Goal: Transaction & Acquisition: Purchase product/service

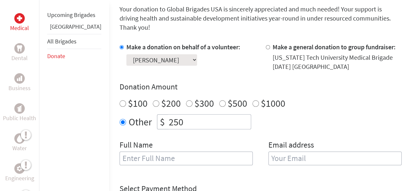
scroll to position [180, 0]
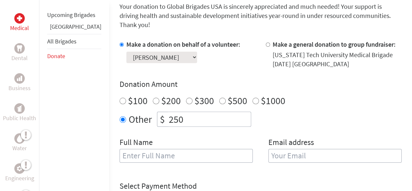
click at [186, 112] on input "250" at bounding box center [209, 119] width 83 height 14
type input "2"
type input "135"
click at [176, 149] on input "text" at bounding box center [186, 156] width 133 height 14
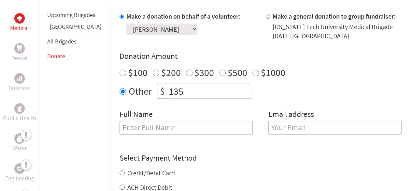
scroll to position [209, 0]
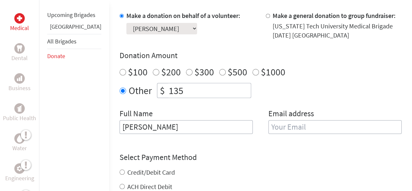
type input "[PERSON_NAME]"
click at [295, 124] on input "email" at bounding box center [335, 127] width 133 height 14
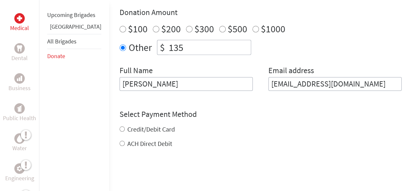
scroll to position [252, 0]
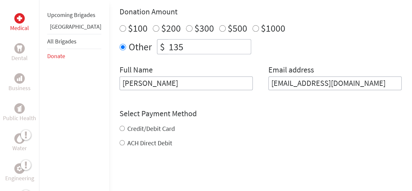
type input "[EMAIL_ADDRESS][DOMAIN_NAME]"
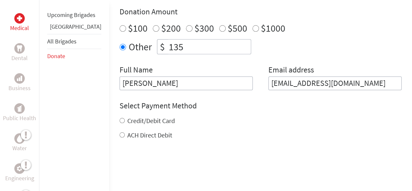
click at [130, 120] on div "Credit/Debit Card ACH Direct Debit" at bounding box center [261, 127] width 282 height 23
click at [134, 116] on label "Credit/Debit Card" at bounding box center [151, 120] width 48 height 8
click at [125, 118] on input "Credit/Debit Card" at bounding box center [122, 120] width 5 height 5
radio input "true"
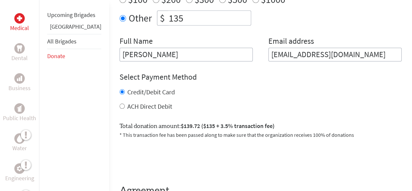
scroll to position [280, 0]
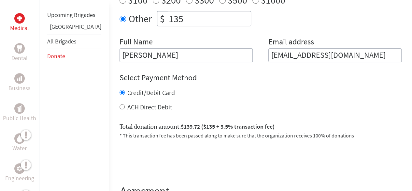
click at [168, 11] on input "135" at bounding box center [209, 18] width 83 height 14
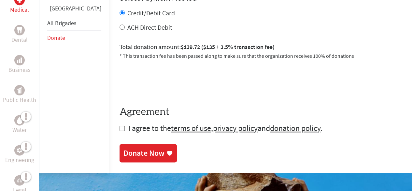
scroll to position [363, 0]
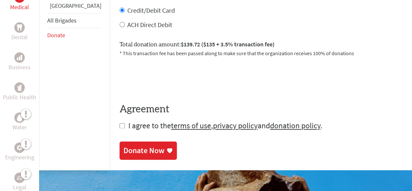
type input "120"
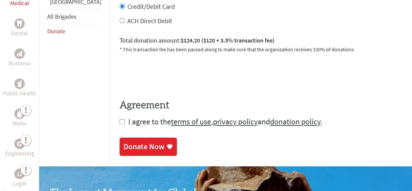
click at [128, 116] on span "I agree to the terms of use , privacy policy and donation policy ." at bounding box center [225, 121] width 194 height 10
click at [120, 119] on input "checkbox" at bounding box center [122, 121] width 5 height 5
checkbox input "true"
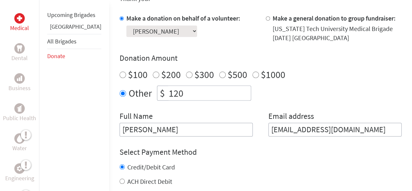
scroll to position [201, 0]
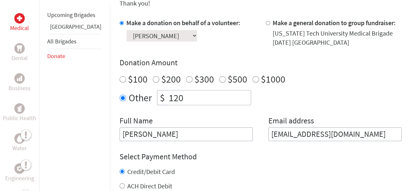
click at [179, 90] on input "120" at bounding box center [209, 97] width 83 height 14
type input "150"
click at [176, 115] on div "Full Name [PERSON_NAME]" at bounding box center [186, 127] width 133 height 25
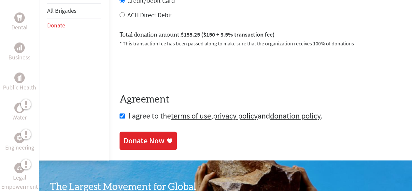
scroll to position [385, 0]
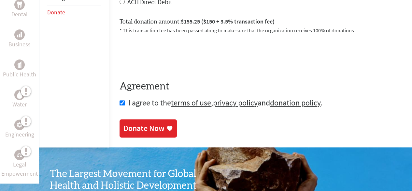
click at [139, 119] on link "Donate Now" at bounding box center [148, 128] width 57 height 18
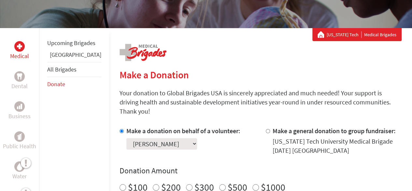
scroll to position [95, 0]
